Goal: Check status: Check status

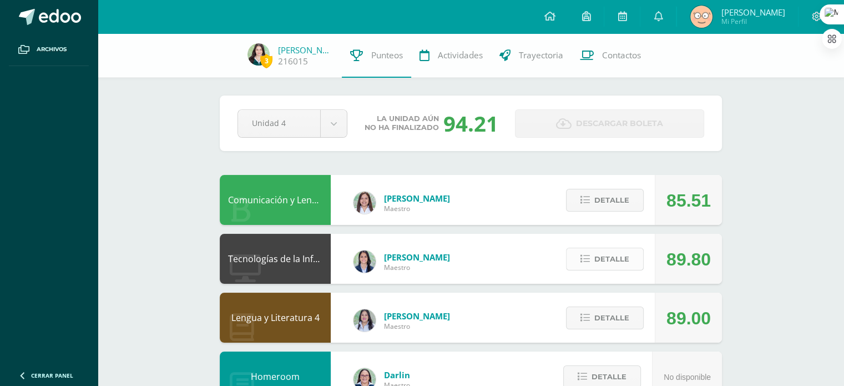
click at [623, 264] on span "Detalle" at bounding box center [612, 259] width 35 height 21
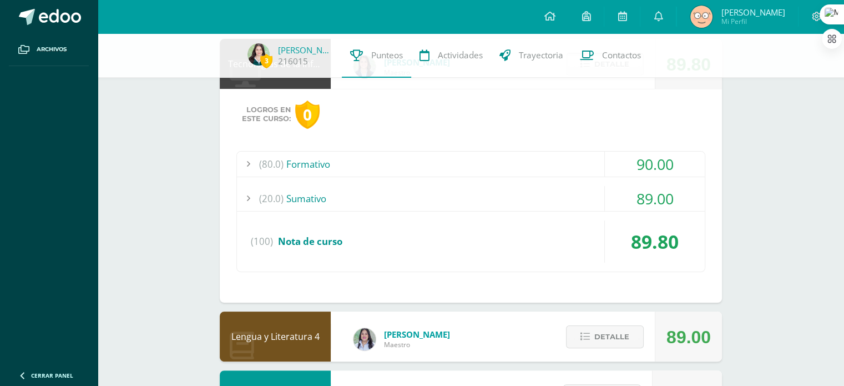
scroll to position [195, 0]
click at [565, 199] on div "(20.0) [GEOGRAPHIC_DATA]" at bounding box center [471, 197] width 468 height 25
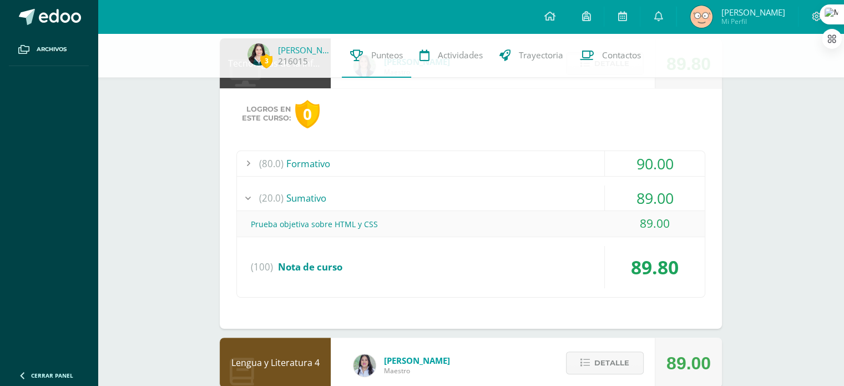
click at [565, 199] on div "(20.0) [GEOGRAPHIC_DATA]" at bounding box center [471, 197] width 468 height 25
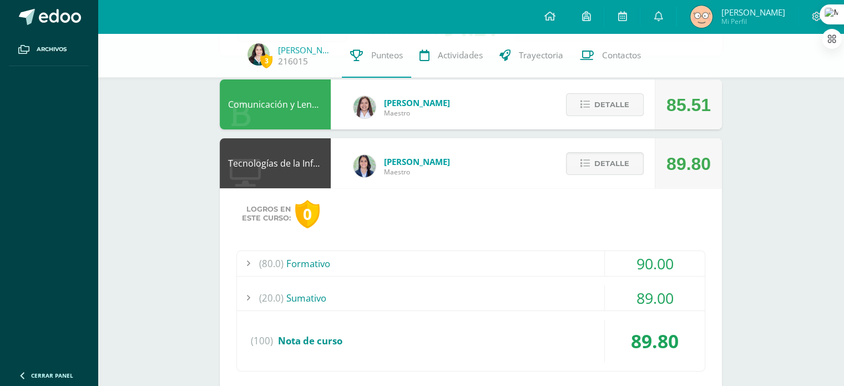
scroll to position [72, 0]
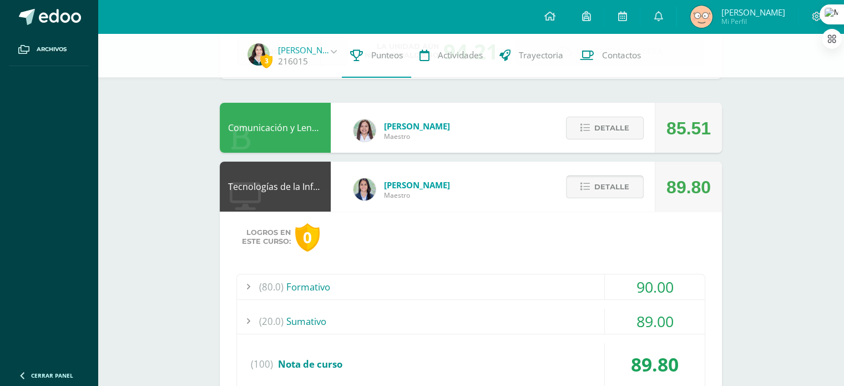
click at [595, 186] on span "Detalle" at bounding box center [612, 187] width 35 height 21
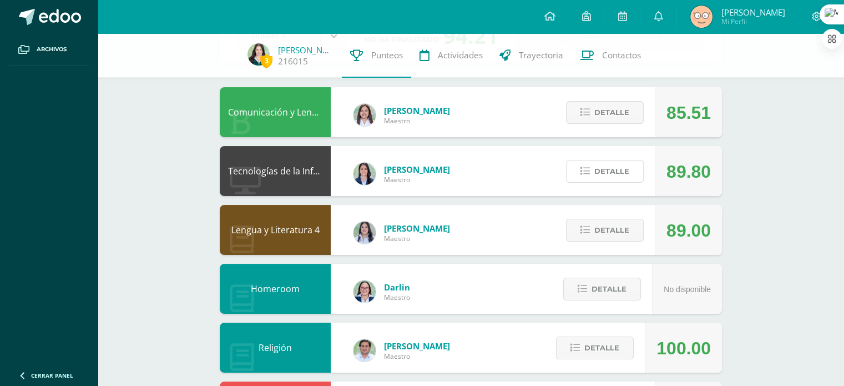
scroll to position [90, 0]
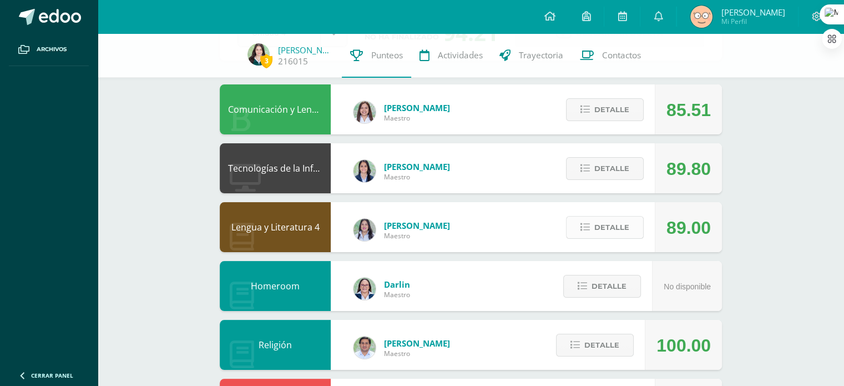
click at [611, 226] on span "Detalle" at bounding box center [612, 227] width 35 height 21
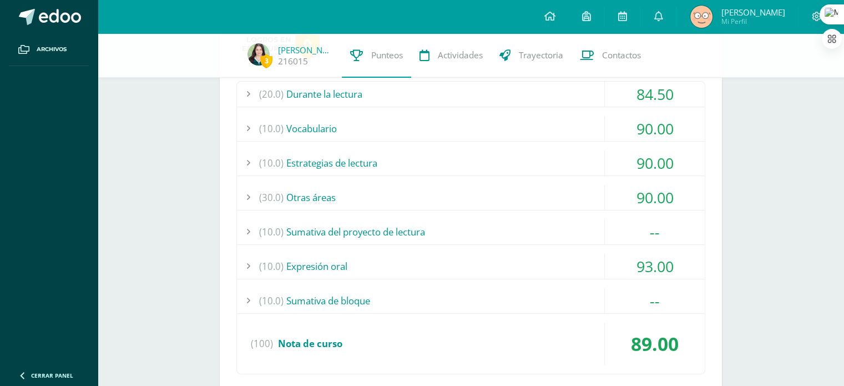
scroll to position [324, 0]
click at [449, 288] on div "(10.0) Sumativa de bloque" at bounding box center [471, 300] width 468 height 25
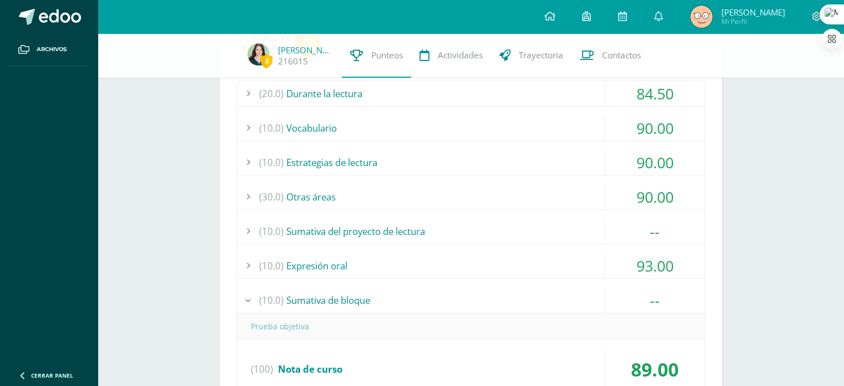
click at [449, 288] on div "(10.0) Sumativa de bloque" at bounding box center [471, 300] width 468 height 25
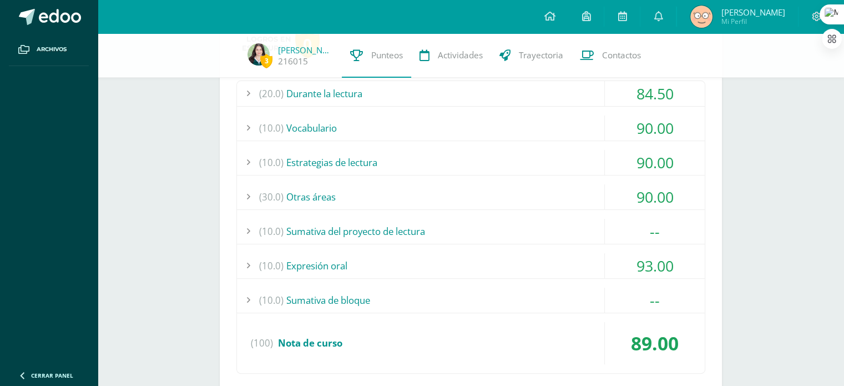
click at [377, 173] on div "(10.0) Estrategias de lectura" at bounding box center [471, 162] width 468 height 25
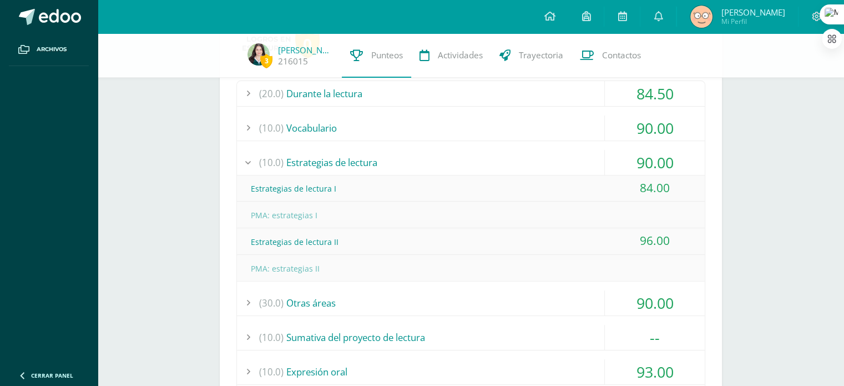
click at [380, 169] on div "(10.0) Estrategias de lectura" at bounding box center [471, 162] width 468 height 25
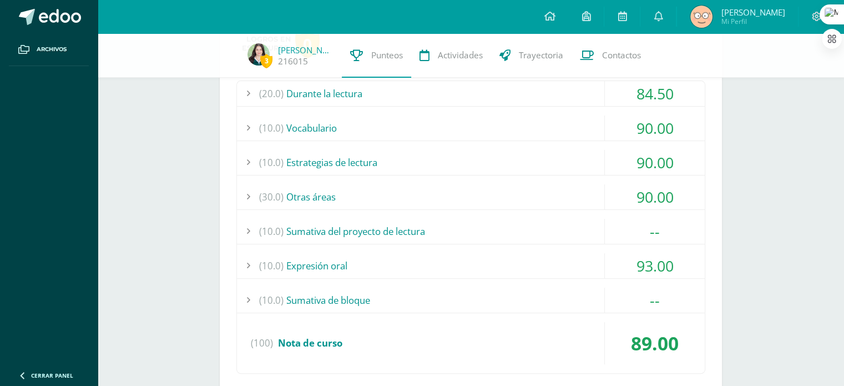
click at [342, 106] on div "(20.0) Durante la lectura 84.50 Una habitación propia: comprensión I 100.00" at bounding box center [470, 226] width 469 height 293
click at [357, 100] on div "(20.0) Durante la lectura" at bounding box center [471, 93] width 468 height 25
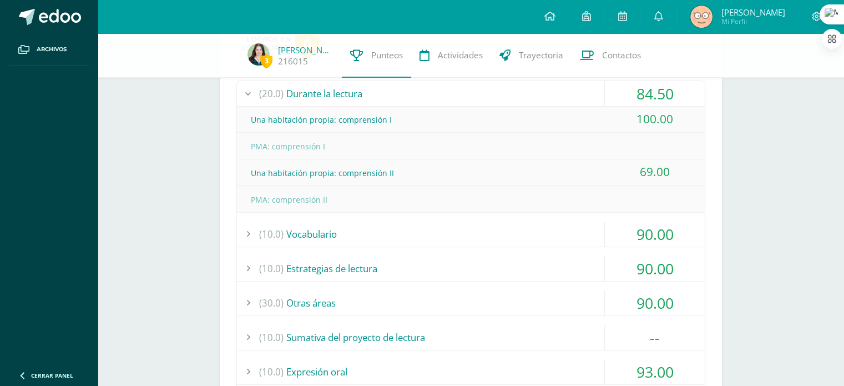
click at [357, 100] on div "(20.0) Durante la lectura" at bounding box center [471, 93] width 468 height 25
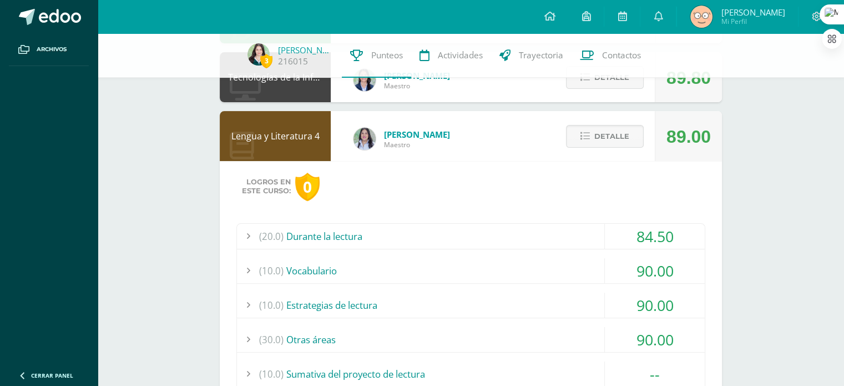
scroll to position [175, 0]
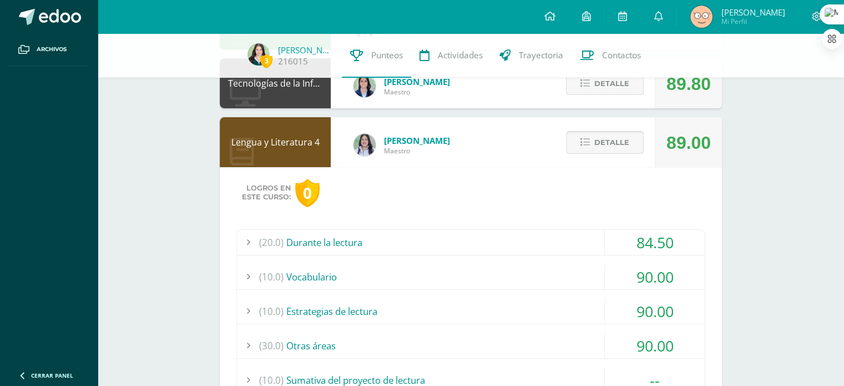
click at [583, 138] on icon at bounding box center [585, 142] width 9 height 9
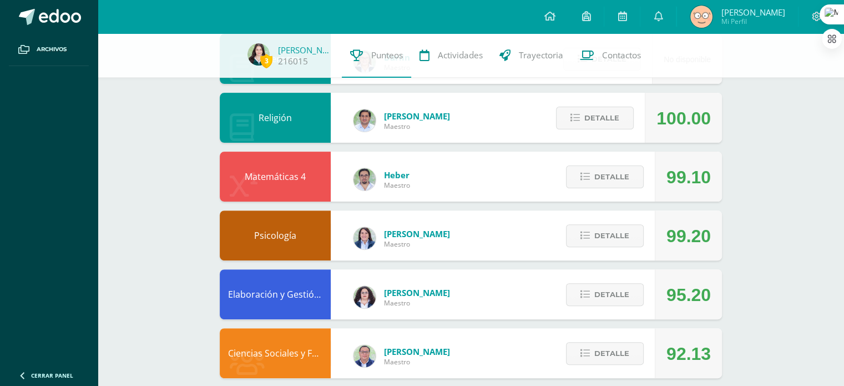
scroll to position [319, 0]
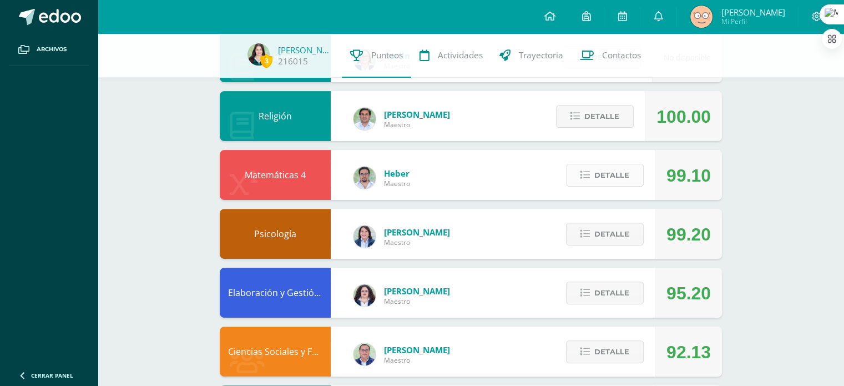
click at [617, 174] on span "Detalle" at bounding box center [612, 175] width 35 height 21
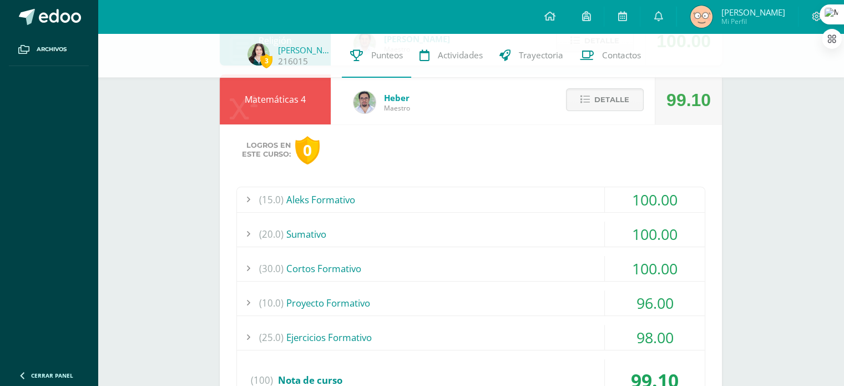
scroll to position [397, 0]
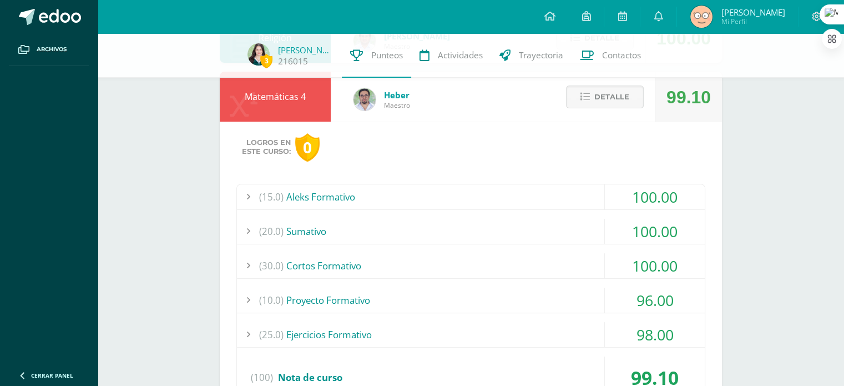
click at [517, 297] on div "(10.0) Proyecto Formativo" at bounding box center [471, 300] width 468 height 25
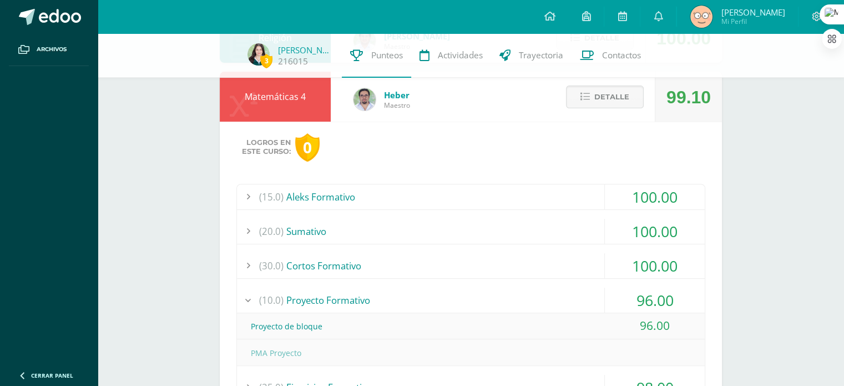
click at [517, 297] on div "(10.0) Proyecto Formativo" at bounding box center [471, 300] width 468 height 25
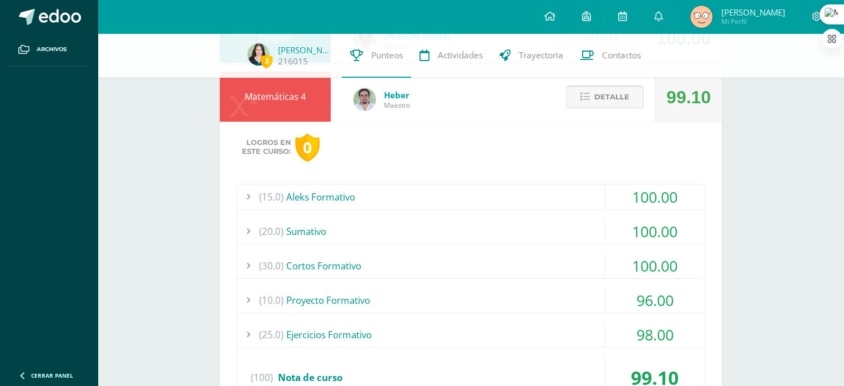
click at [613, 93] on span "Detalle" at bounding box center [612, 97] width 35 height 21
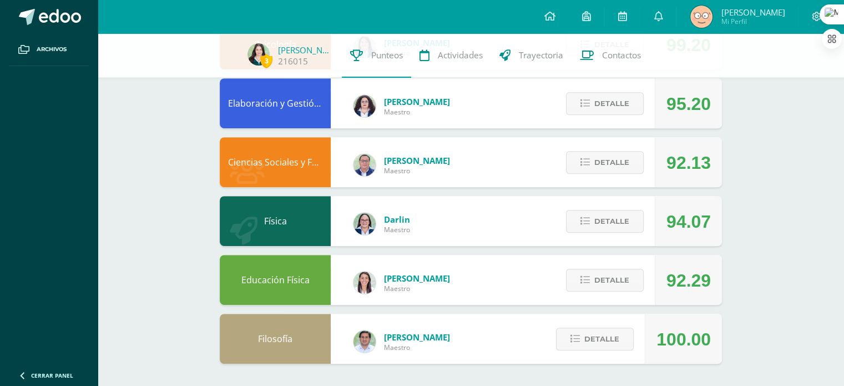
scroll to position [0, 0]
